Goal: Task Accomplishment & Management: Manage account settings

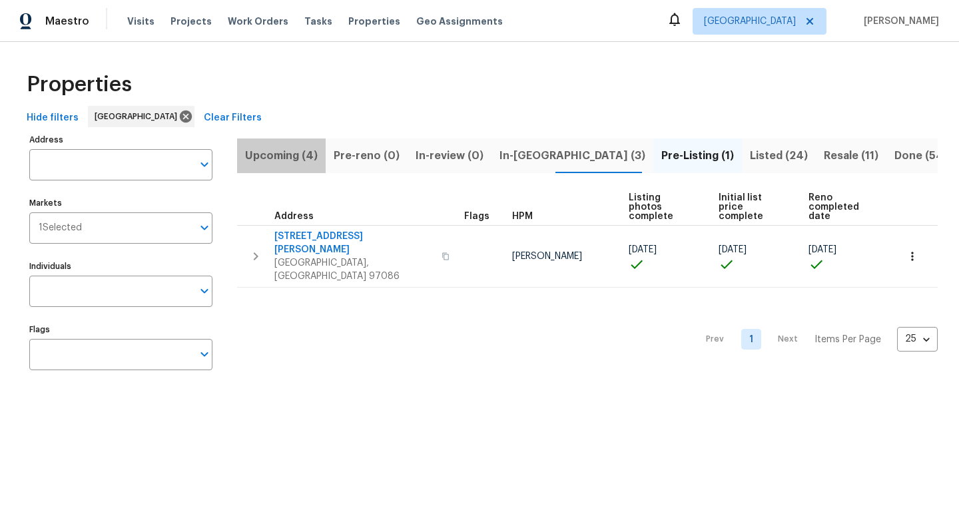
click at [313, 158] on span "Upcoming (4)" at bounding box center [281, 155] width 73 height 19
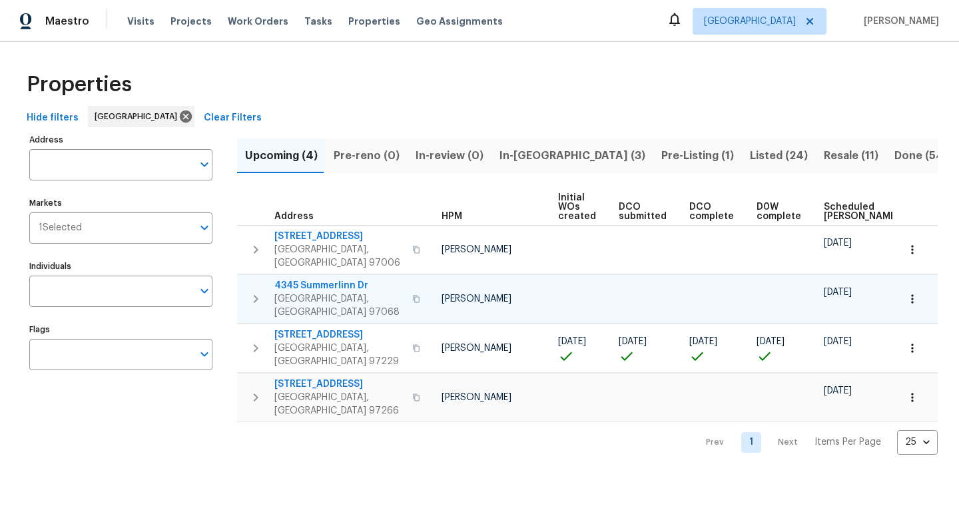
scroll to position [0, 146]
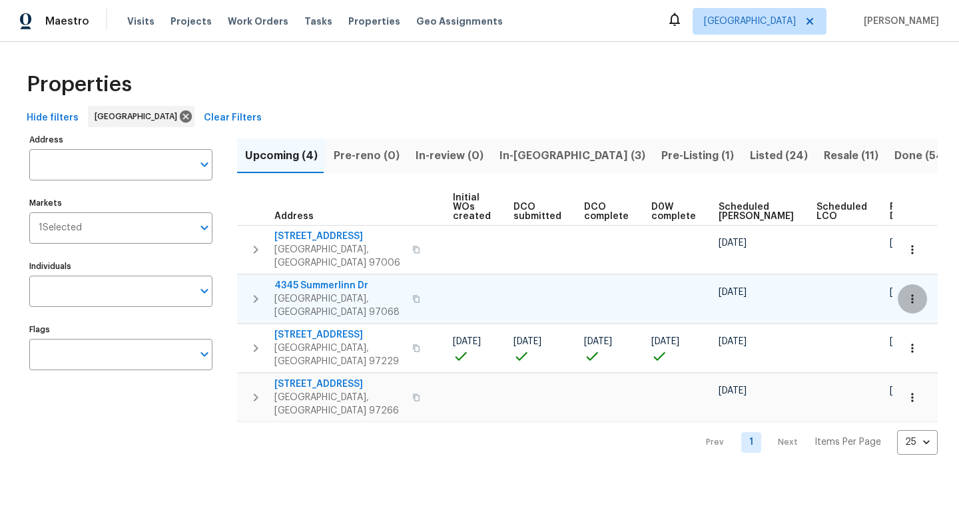
click at [917, 292] on icon "button" at bounding box center [911, 298] width 13 height 13
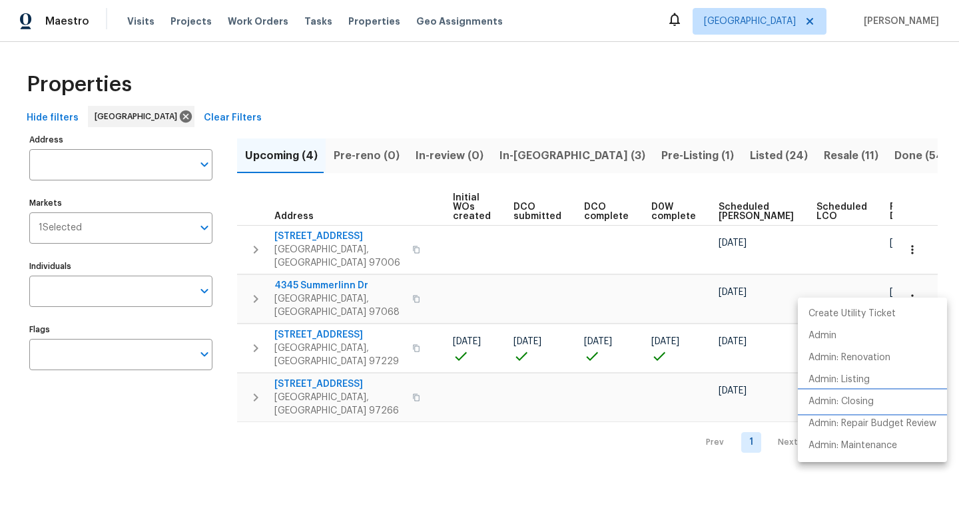
click at [846, 398] on p "Admin: Closing" at bounding box center [840, 402] width 65 height 14
